Goal: Task Accomplishment & Management: Manage account settings

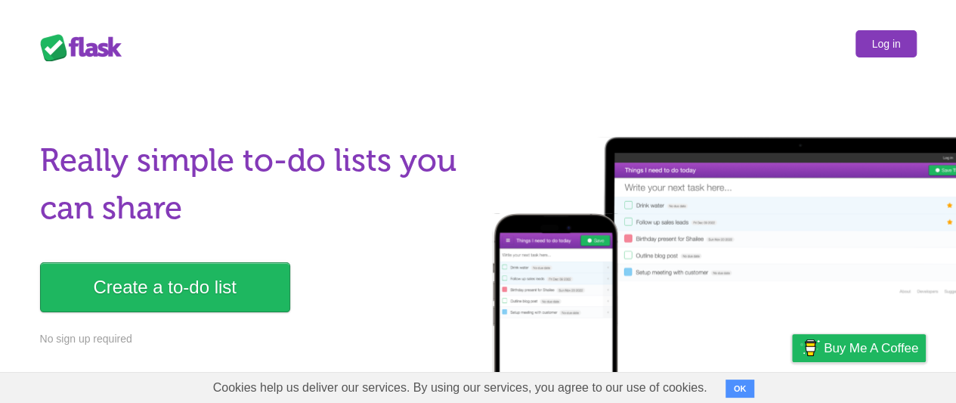
click at [886, 43] on link "Log in" at bounding box center [886, 43] width 60 height 27
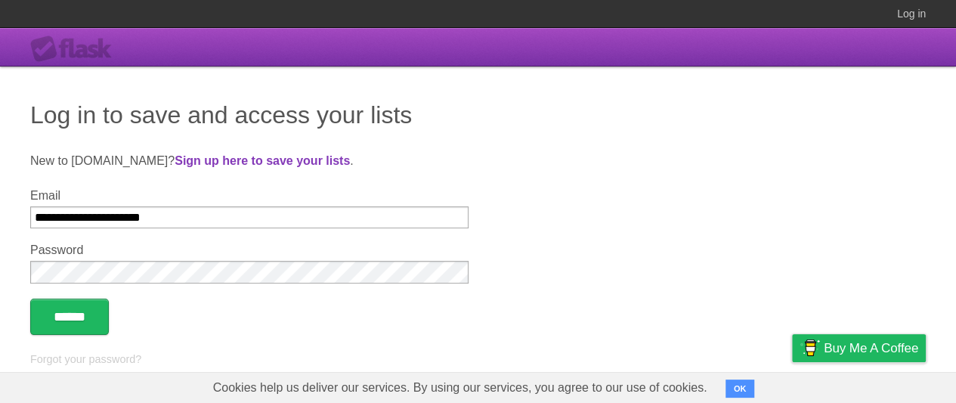
type input "**********"
click at [72, 317] on input "******" at bounding box center [69, 317] width 79 height 36
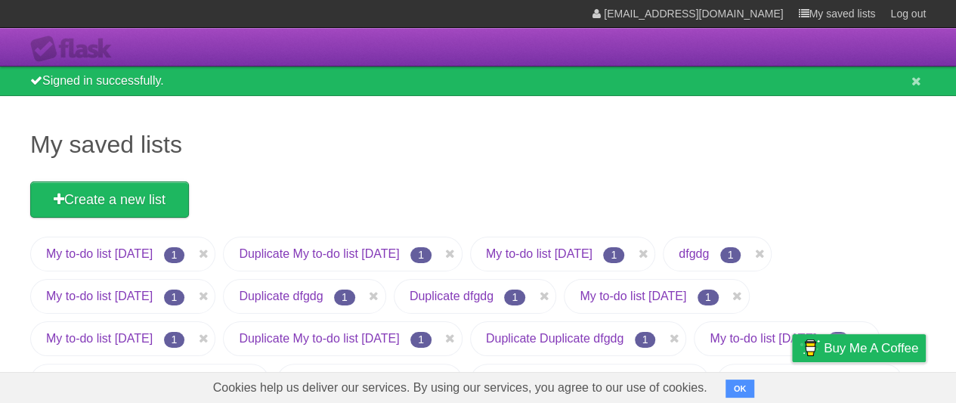
scroll to position [691, 0]
